Goal: Information Seeking & Learning: Learn about a topic

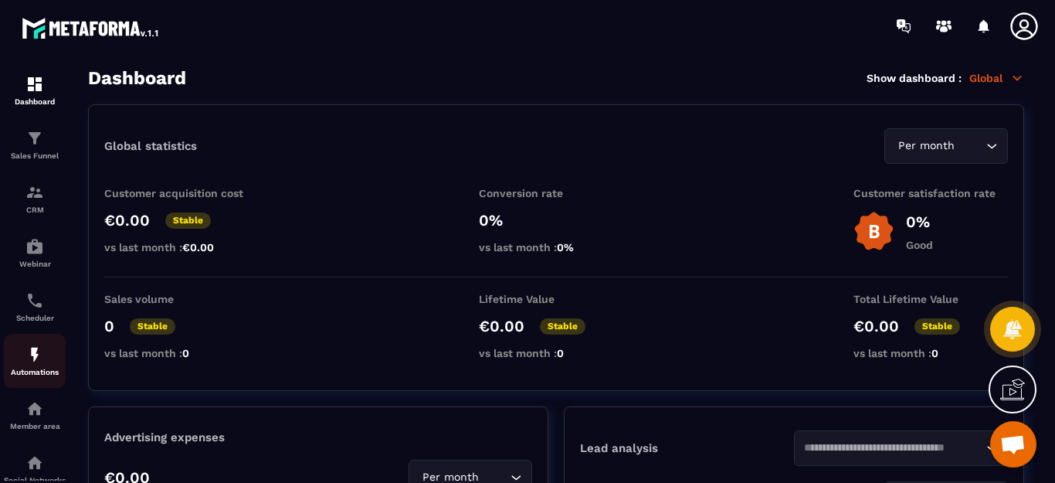
scroll to position [77, 0]
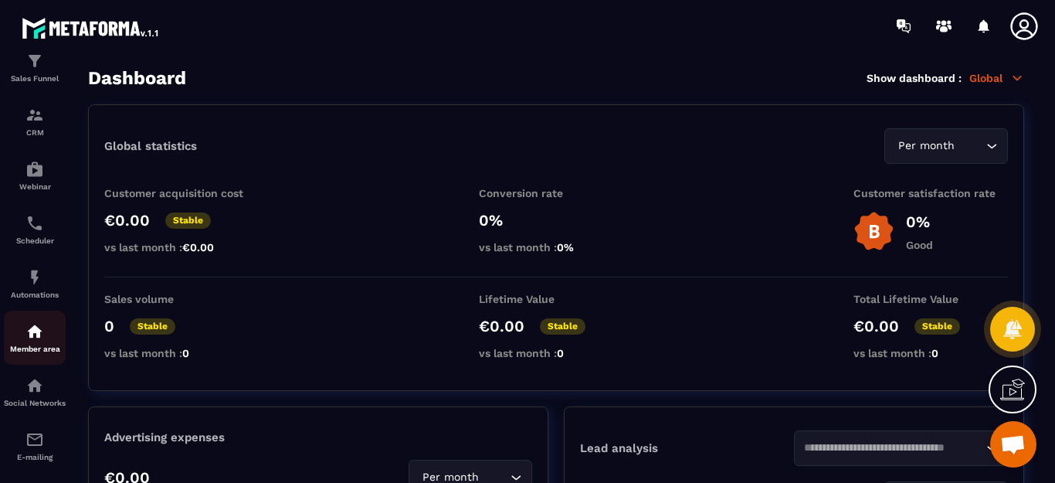
click at [39, 340] on img at bounding box center [34, 331] width 19 height 19
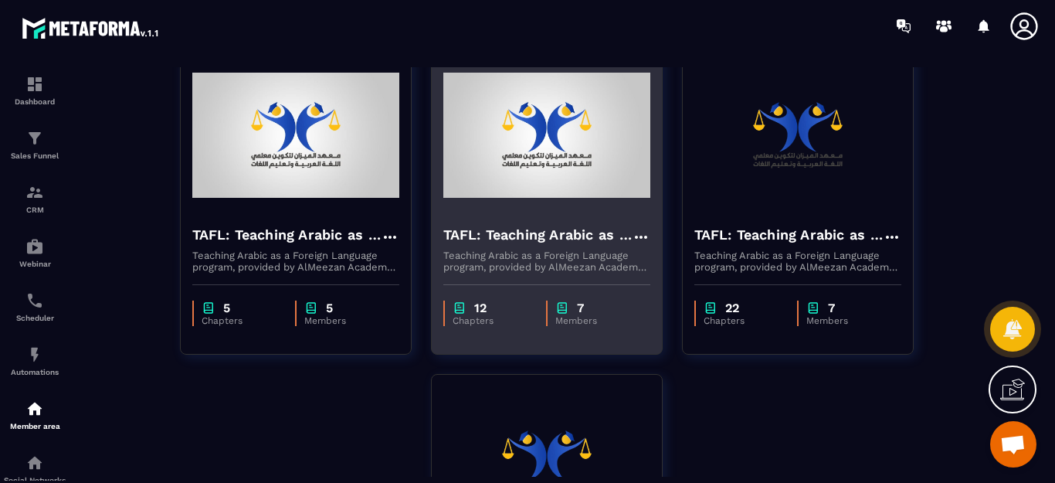
scroll to position [154, 0]
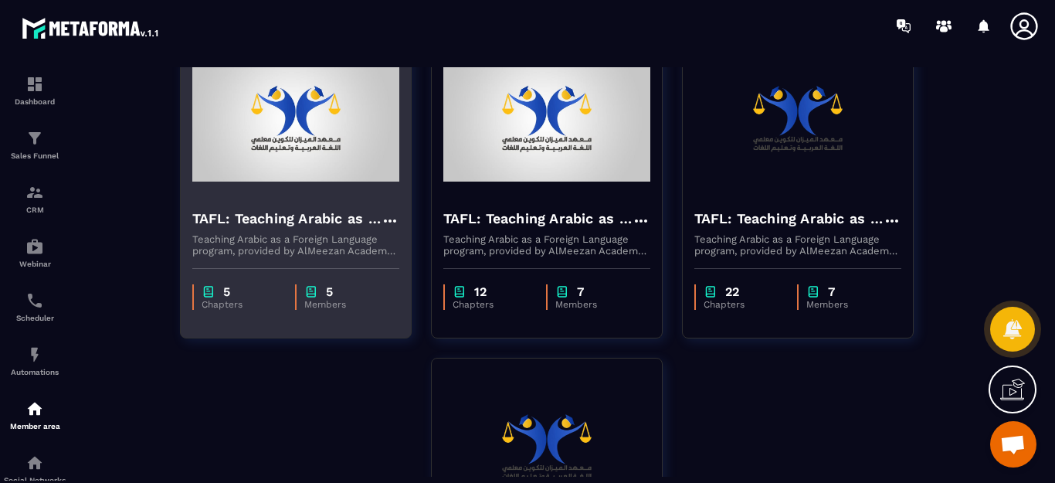
click at [310, 208] on h4 "TAFL: Teaching Arabic as a Foreign Language program - july" at bounding box center [286, 219] width 188 height 22
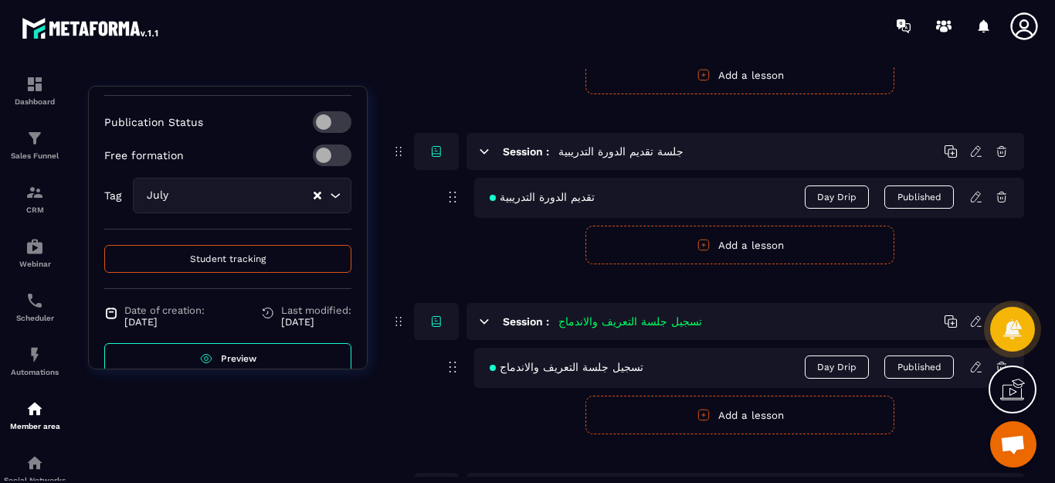
scroll to position [407, 0]
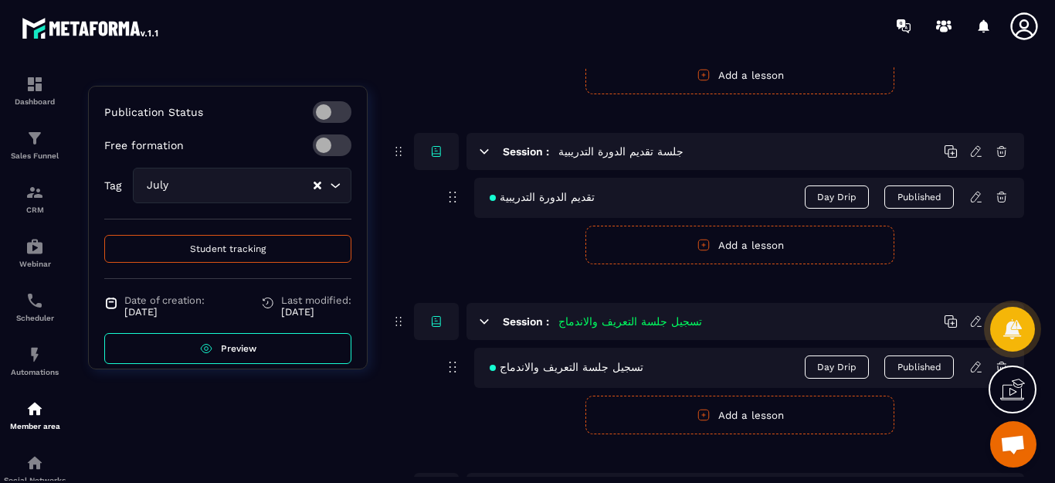
click at [238, 343] on span "Preview" at bounding box center [239, 348] width 36 height 11
click at [237, 343] on span "Preview" at bounding box center [239, 348] width 36 height 11
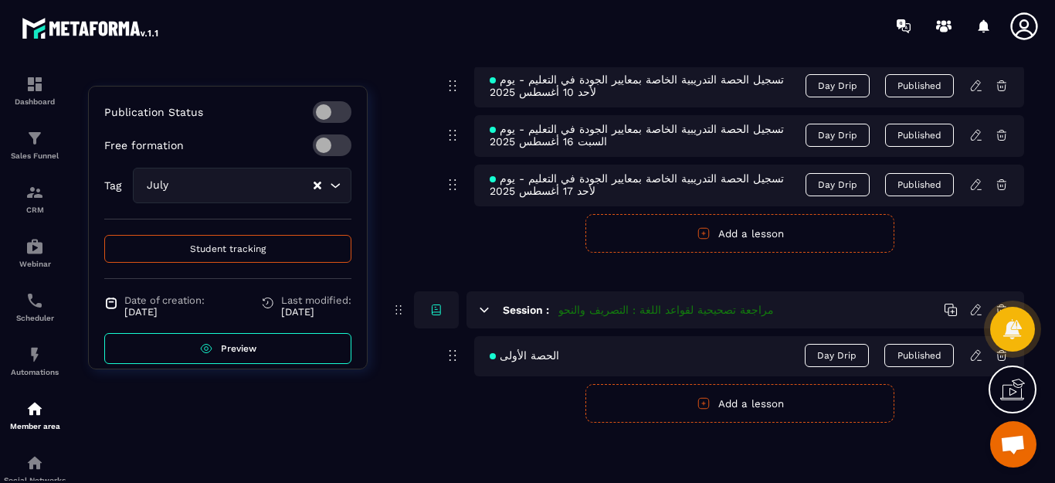
scroll to position [903, 0]
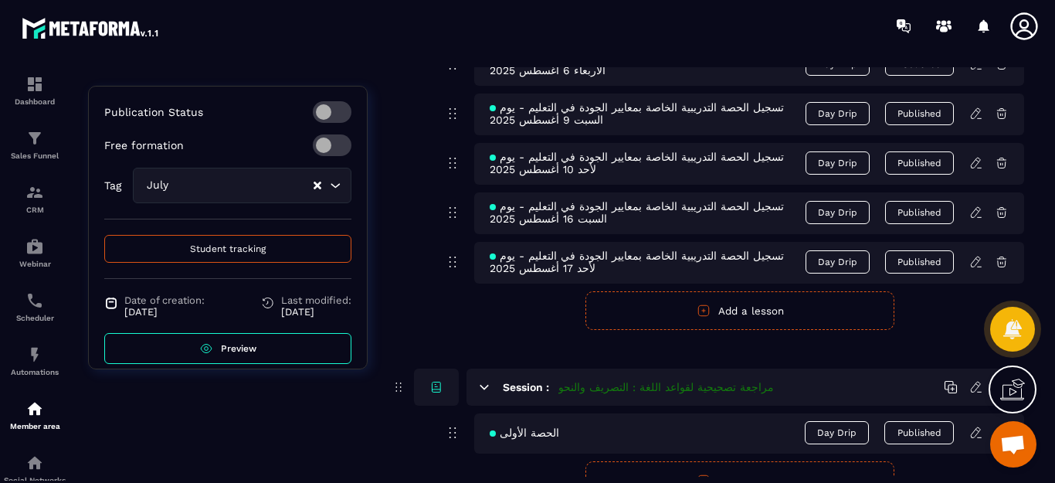
click at [239, 343] on span "Preview" at bounding box center [239, 348] width 36 height 11
click at [217, 243] on span "Student tracking" at bounding box center [228, 248] width 76 height 11
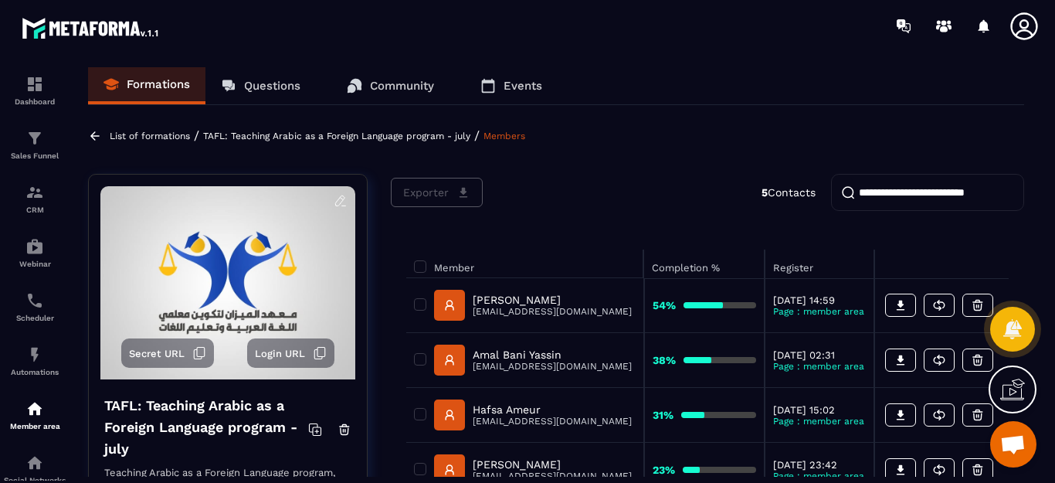
scroll to position [77, 0]
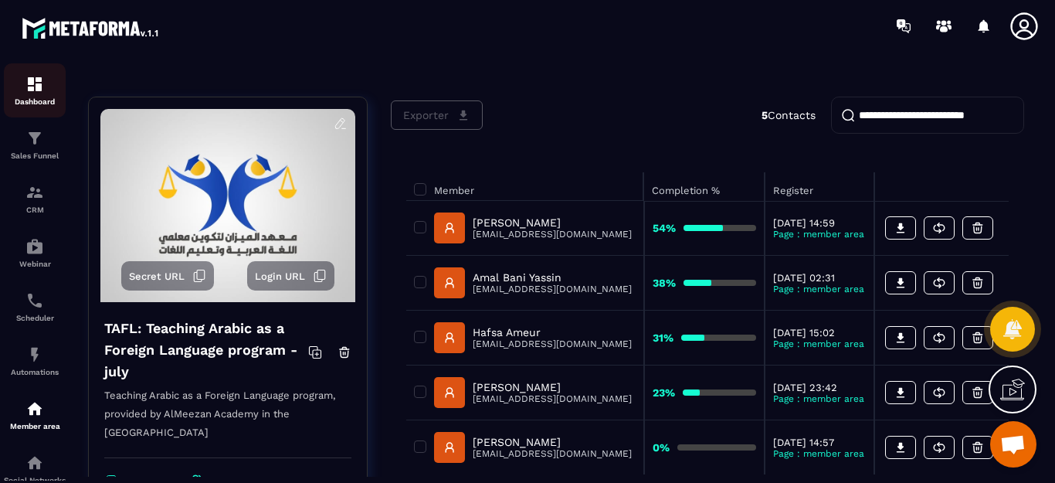
click at [42, 92] on img at bounding box center [34, 84] width 19 height 19
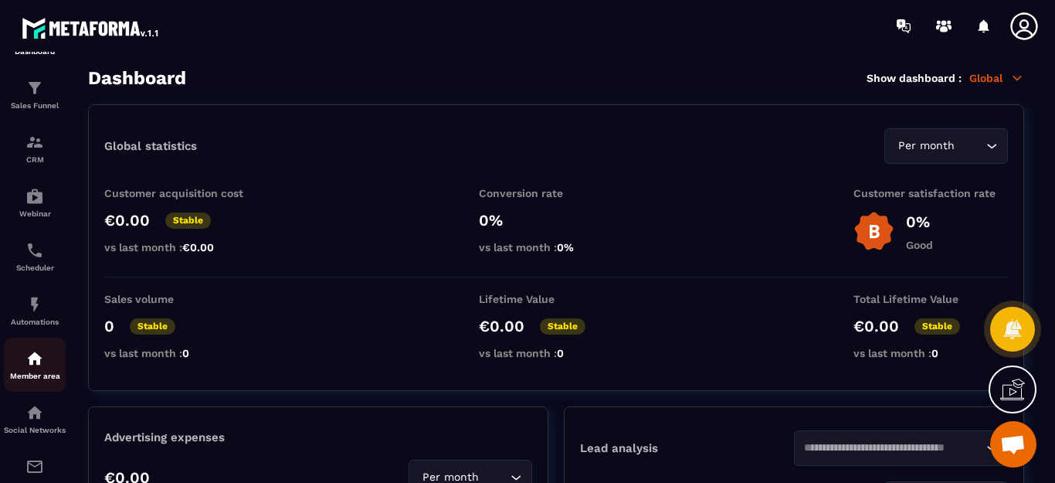
scroll to position [77, 0]
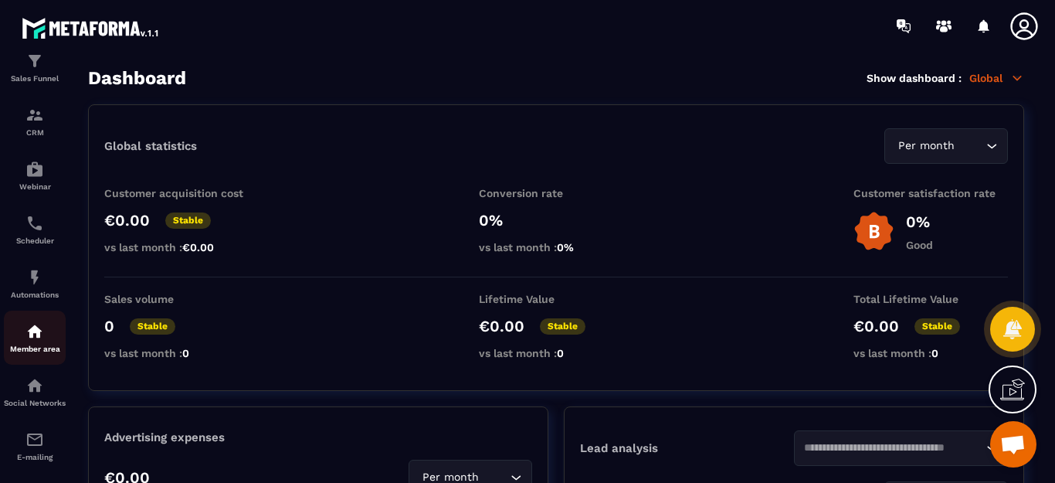
click at [32, 325] on img at bounding box center [34, 331] width 19 height 19
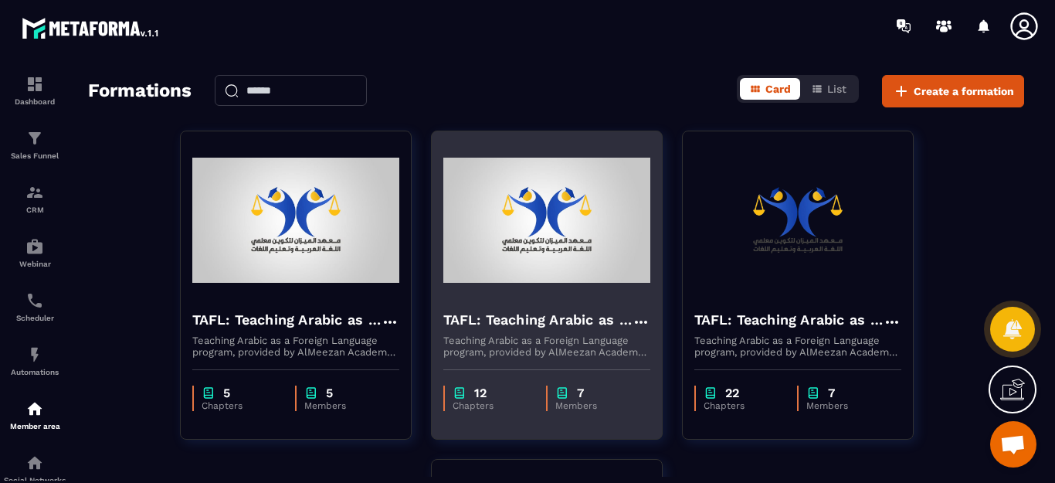
scroll to position [154, 0]
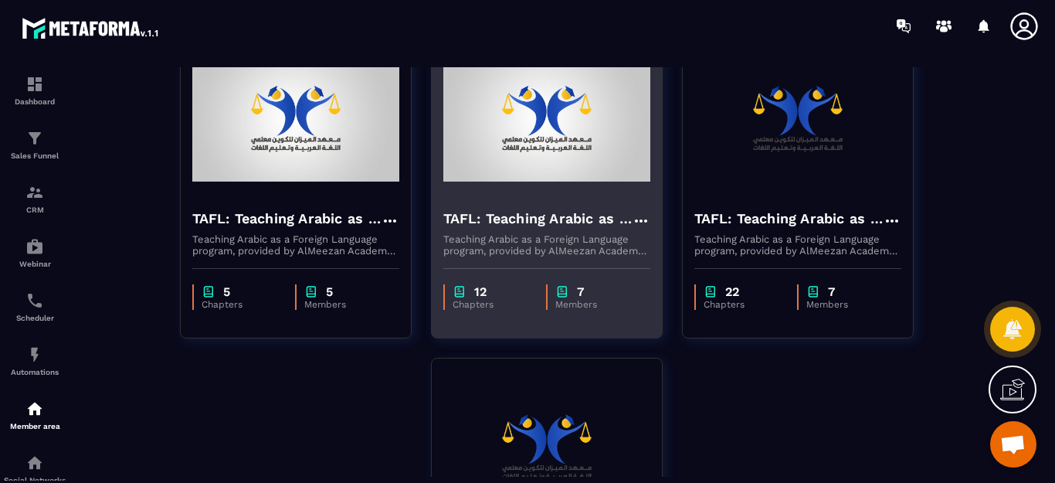
click at [556, 200] on div "TAFL: Teaching Arabic as a Foreign Language program - June Teaching Arabic as a…" at bounding box center [547, 226] width 230 height 60
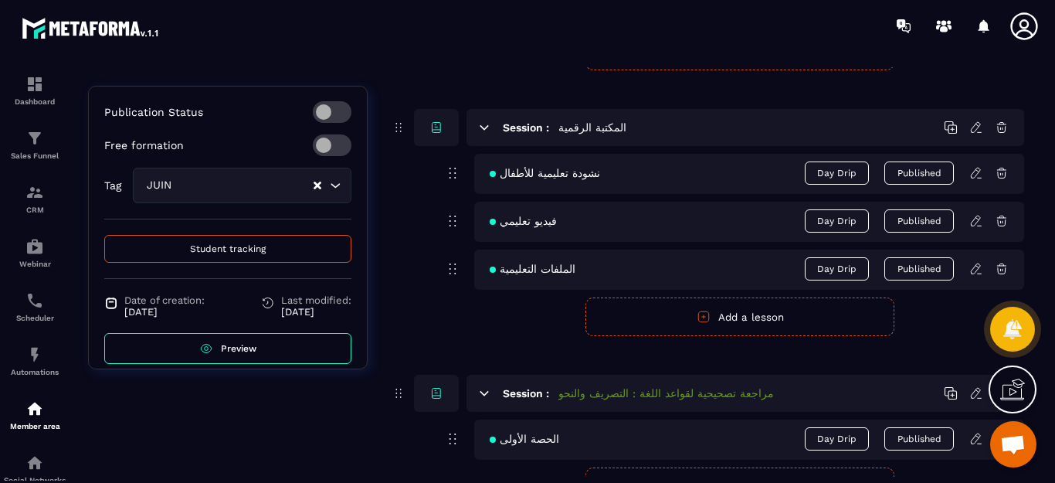
scroll to position [2591, 0]
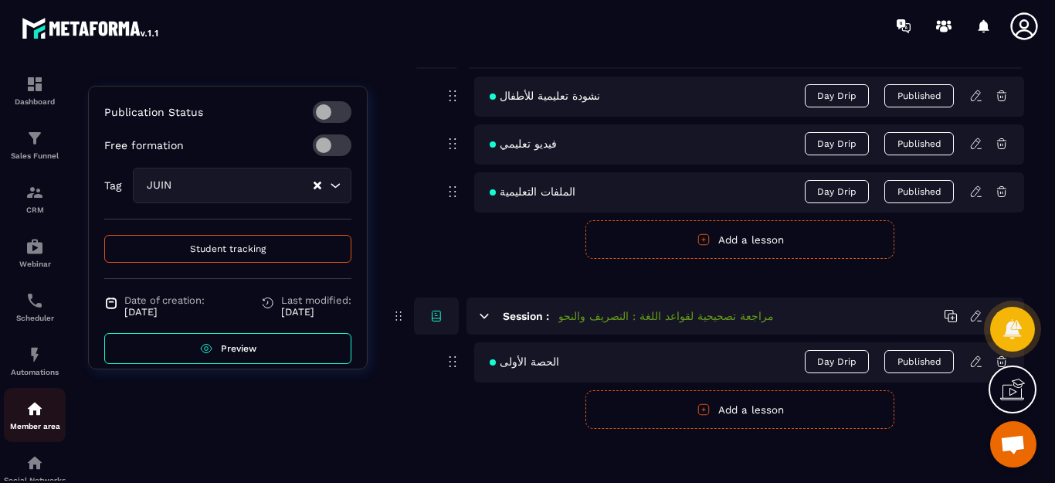
click at [33, 408] on img at bounding box center [34, 408] width 19 height 19
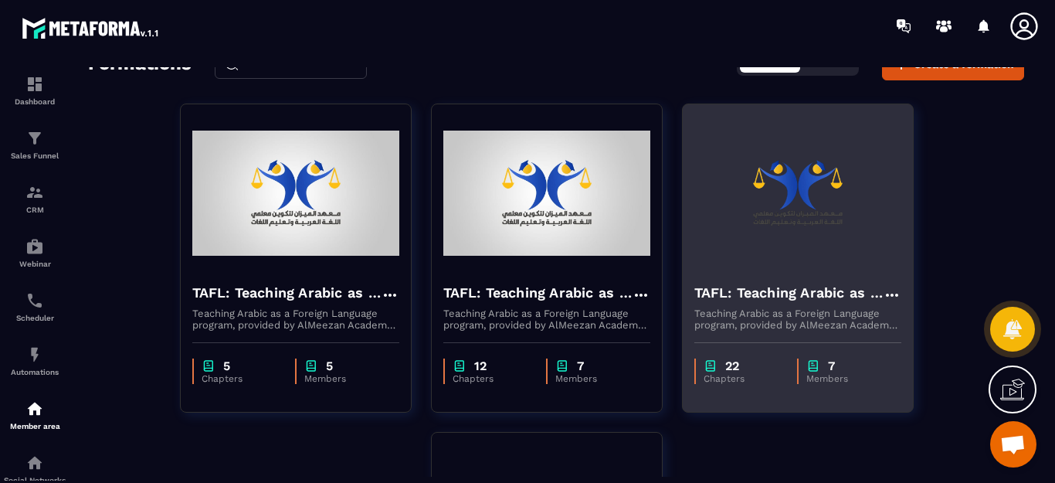
scroll to position [154, 0]
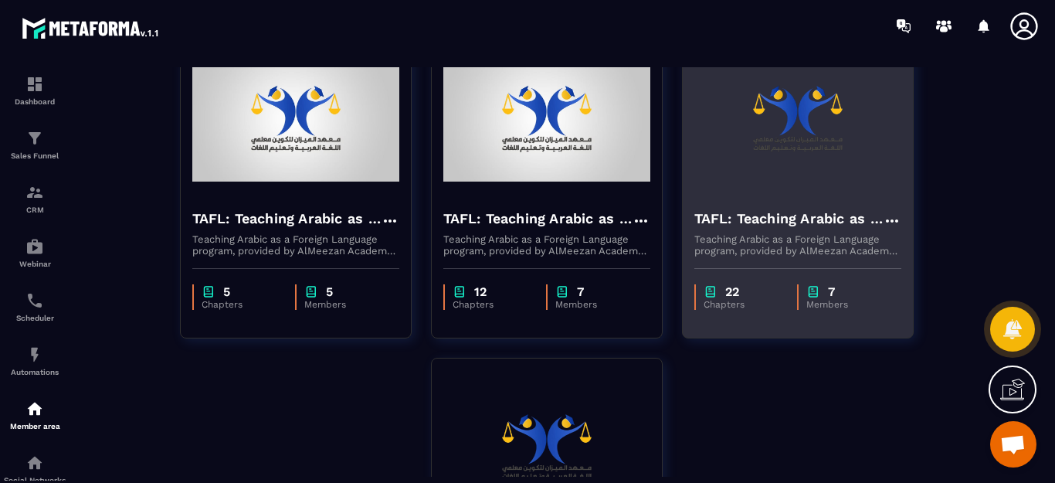
click at [783, 201] on div "TAFL: Teaching Arabic as a Foreign Language program Teaching Arabic as a Foreig…" at bounding box center [798, 226] width 230 height 60
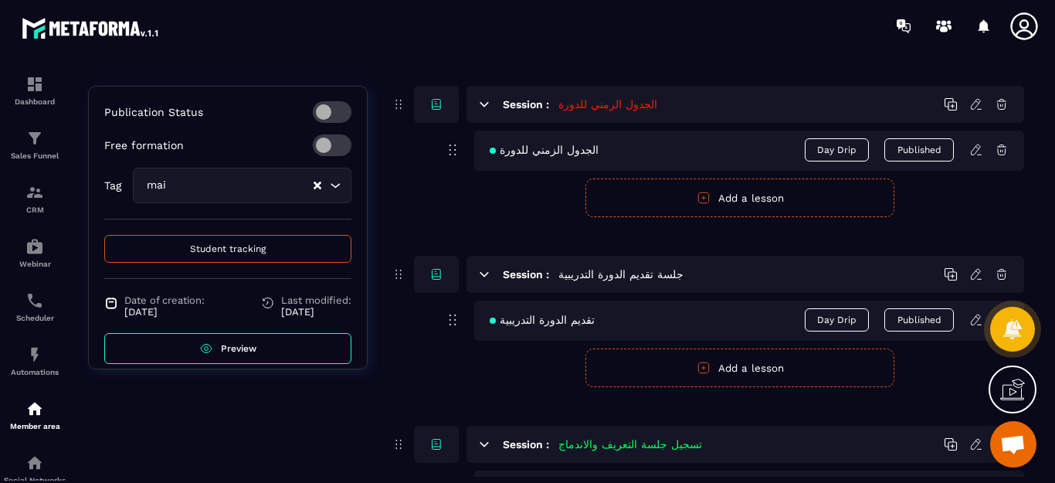
scroll to position [154, 0]
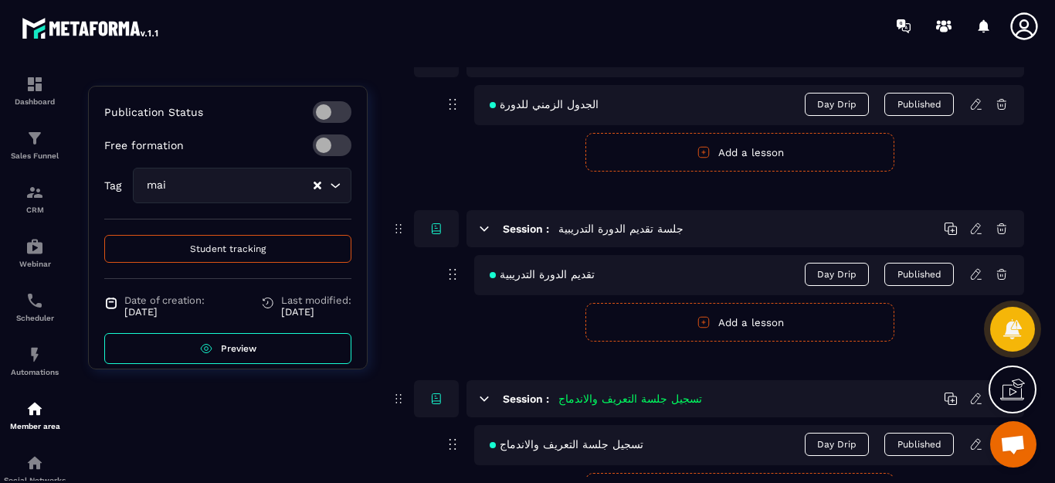
click at [225, 343] on span "Preview" at bounding box center [239, 348] width 36 height 11
